Goal: Information Seeking & Learning: Check status

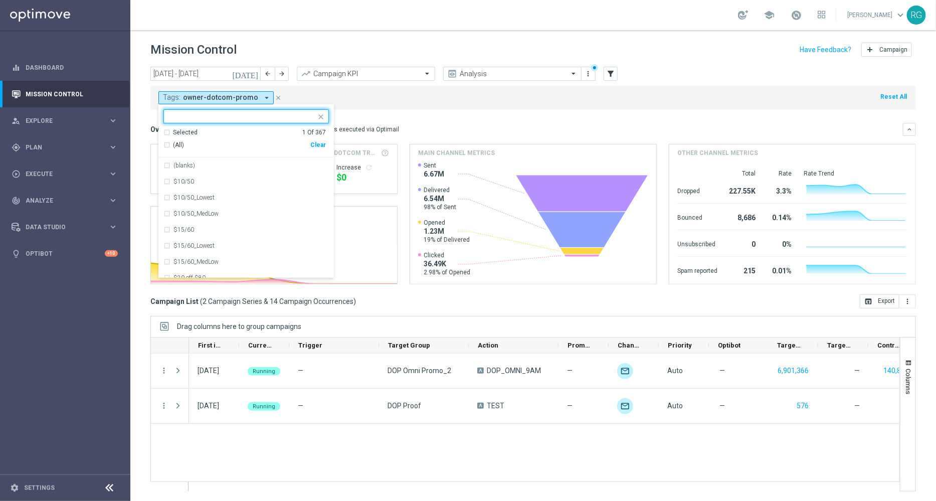
click at [0, 0] on div "Clear" at bounding box center [0, 0] width 0 height 0
click at [223, 120] on input "text" at bounding box center [242, 116] width 147 height 9
click at [231, 227] on div "owner-dotcom-sms" at bounding box center [250, 229] width 155 height 6
type input "owner-"
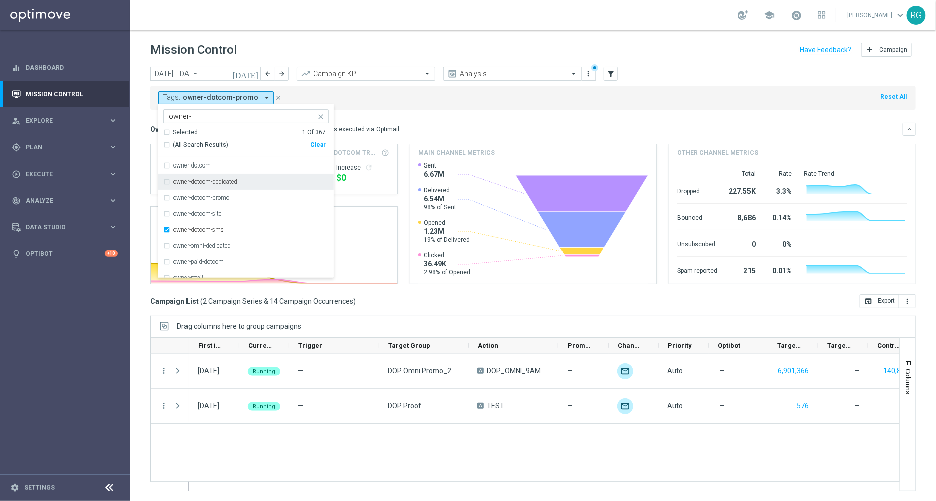
click at [473, 93] on div "Tags: owner-dotcom-promo arrow_drop_down owner-dotcom-sms owner- Selected 1 Of …" at bounding box center [532, 98] width 765 height 24
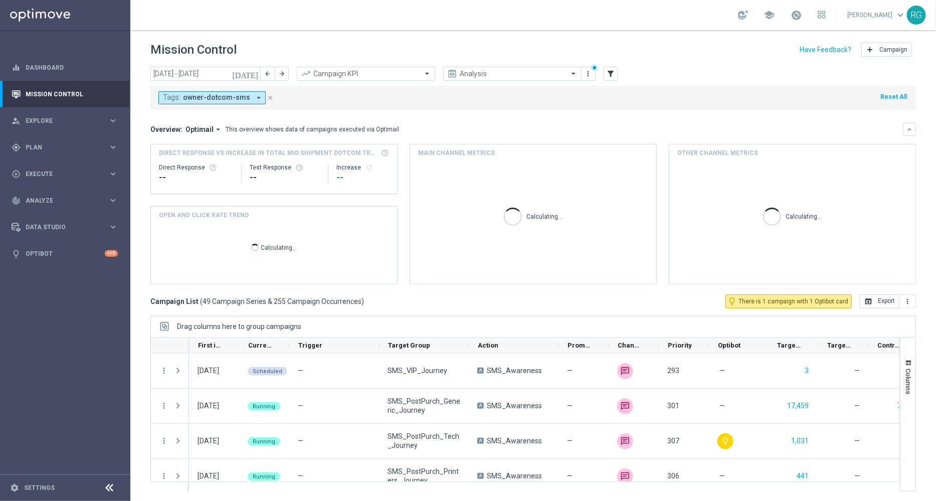
click at [250, 73] on icon "[DATE]" at bounding box center [245, 73] width 27 height 9
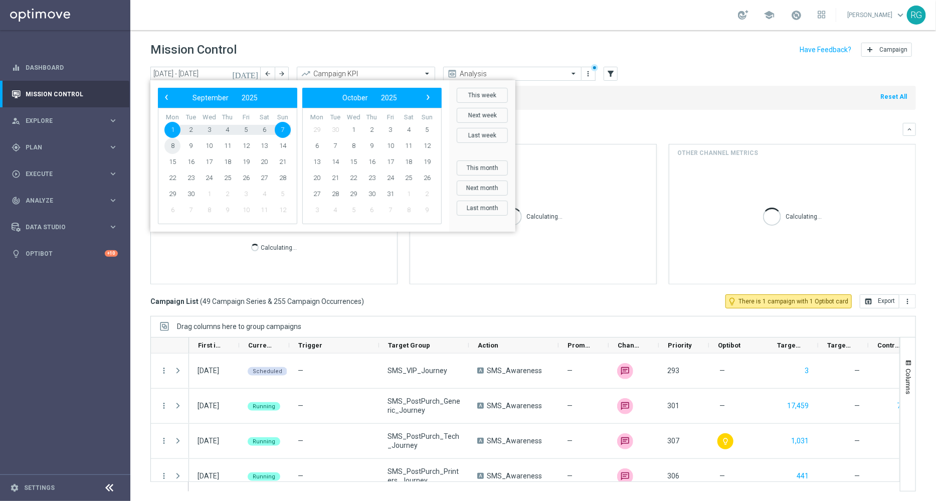
click at [176, 150] on span "8" at bounding box center [172, 146] width 16 height 16
click at [288, 145] on span "14" at bounding box center [283, 146] width 16 height 16
type input "[DATE] - [DATE]"
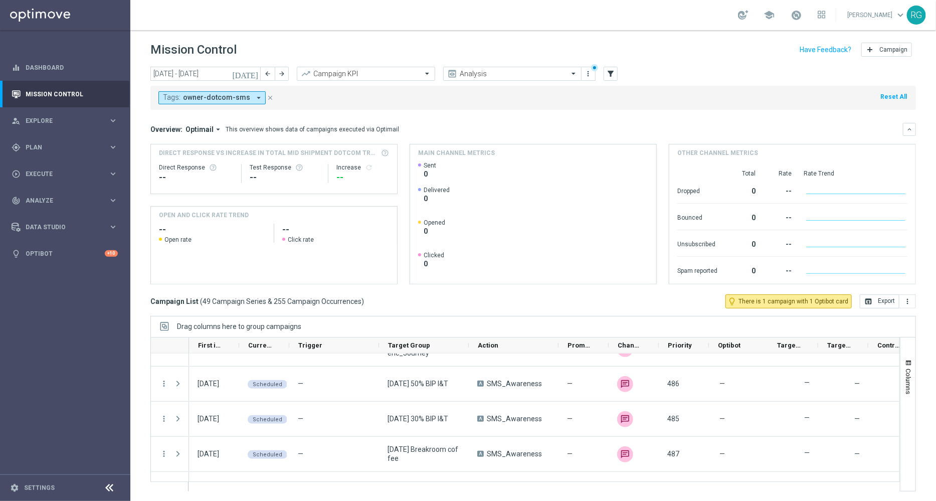
scroll to position [1590, 0]
